Goal: Find specific fact

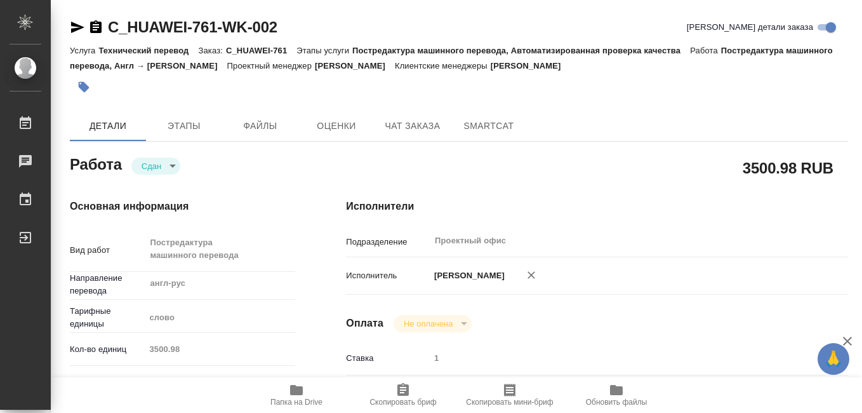
type textarea "x"
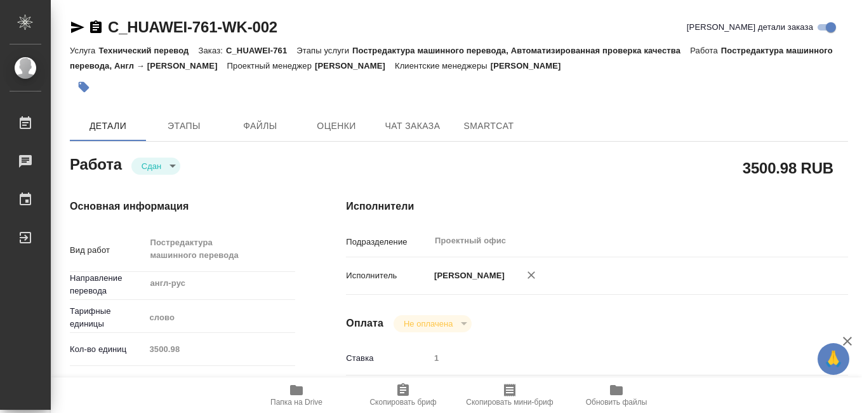
type textarea "x"
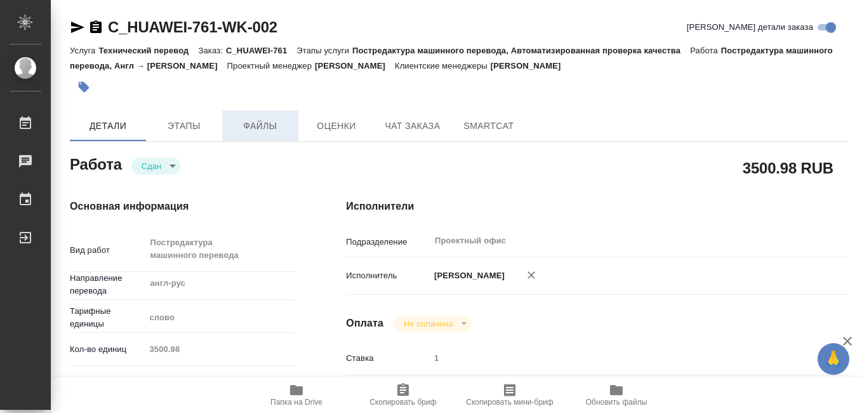
type textarea "x"
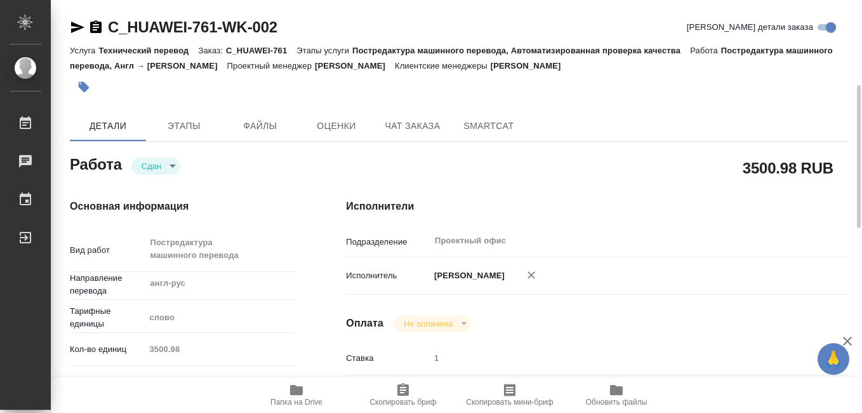
scroll to position [63, 0]
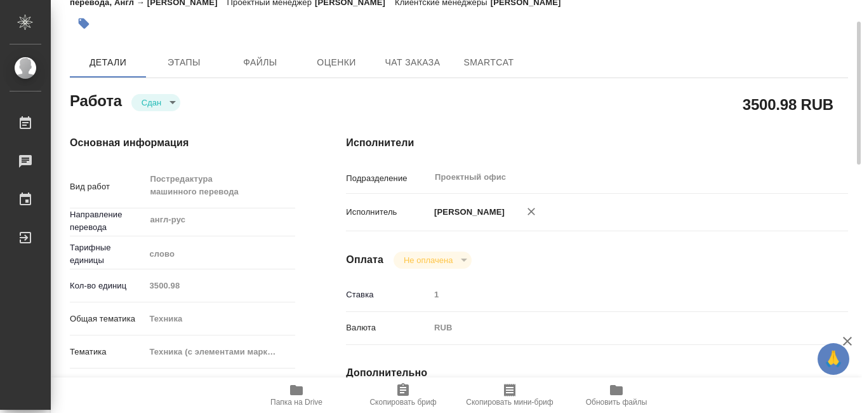
type textarea "x"
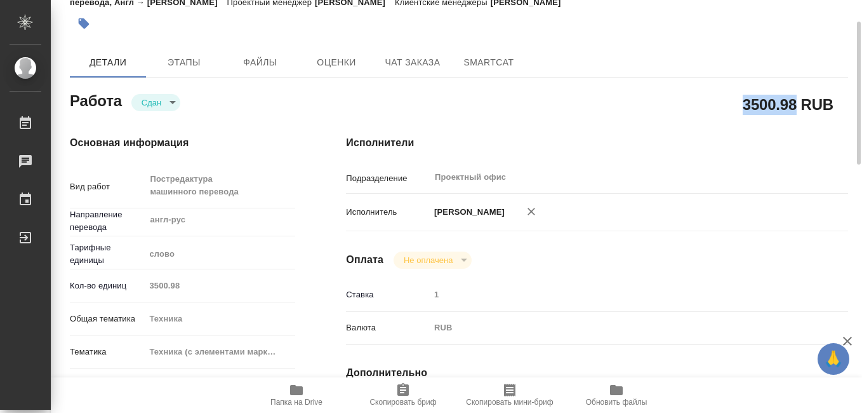
drag, startPoint x: 744, startPoint y: 106, endPoint x: 793, endPoint y: 108, distance: 48.9
click at [793, 108] on h2 "3500.98 RUB" at bounding box center [788, 104] width 91 height 22
drag, startPoint x: 793, startPoint y: 108, endPoint x: 783, endPoint y: 108, distance: 10.2
copy h2 "3500.98"
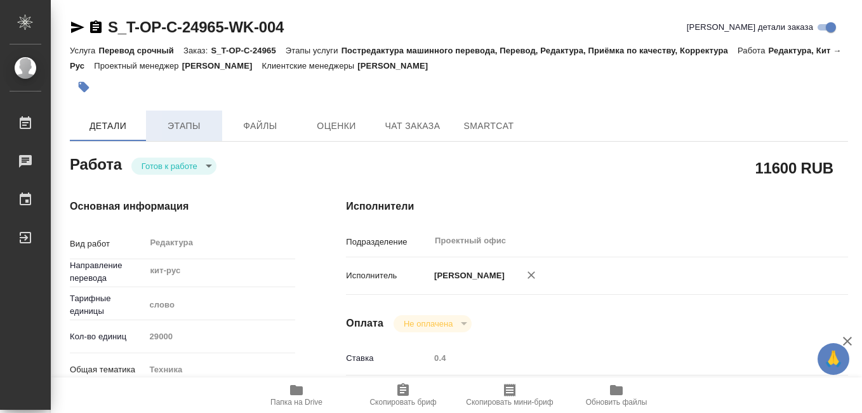
type textarea "x"
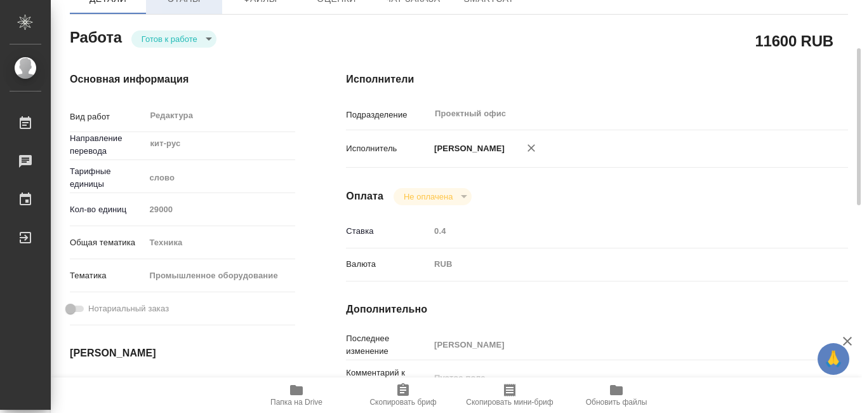
type textarea "x"
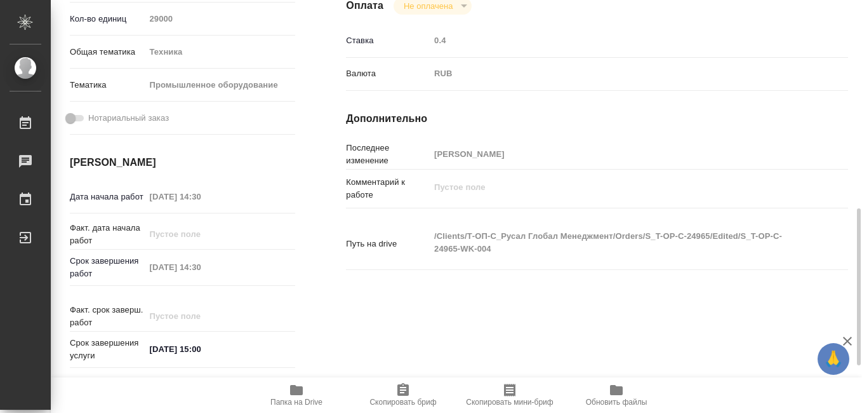
scroll to position [381, 0]
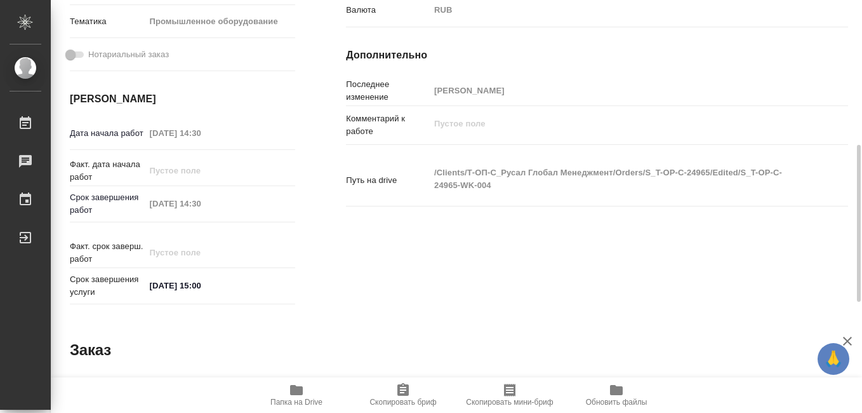
type textarea "x"
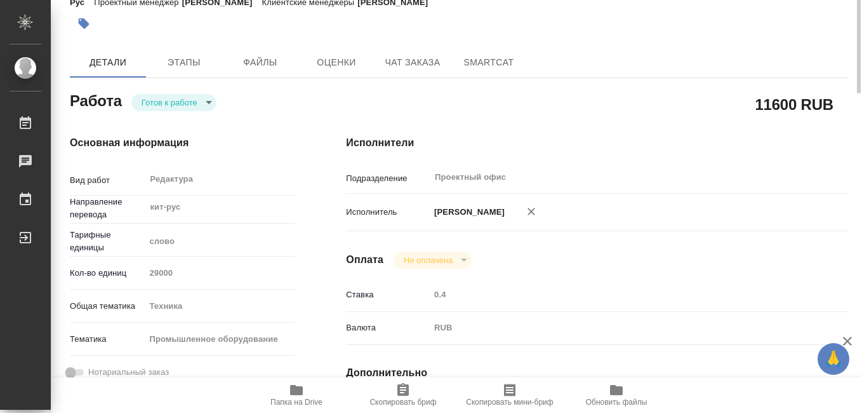
scroll to position [0, 0]
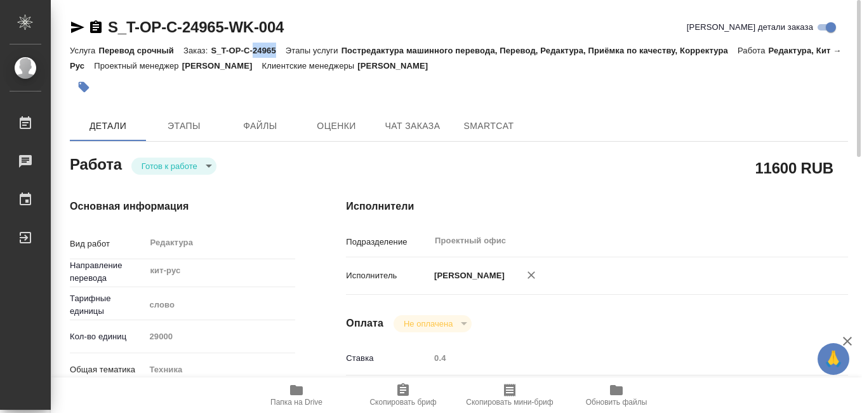
drag, startPoint x: 252, startPoint y: 52, endPoint x: 275, endPoint y: 55, distance: 23.7
click at [275, 55] on div "Услуга Перевод срочный Заказ: S_T-OP-C-24965 Этапы услуги Постредактура машинно…" at bounding box center [459, 58] width 778 height 30
drag, startPoint x: 275, startPoint y: 55, endPoint x: 265, endPoint y: 53, distance: 10.3
copy p "24965"
